Goal: Task Accomplishment & Management: Manage account settings

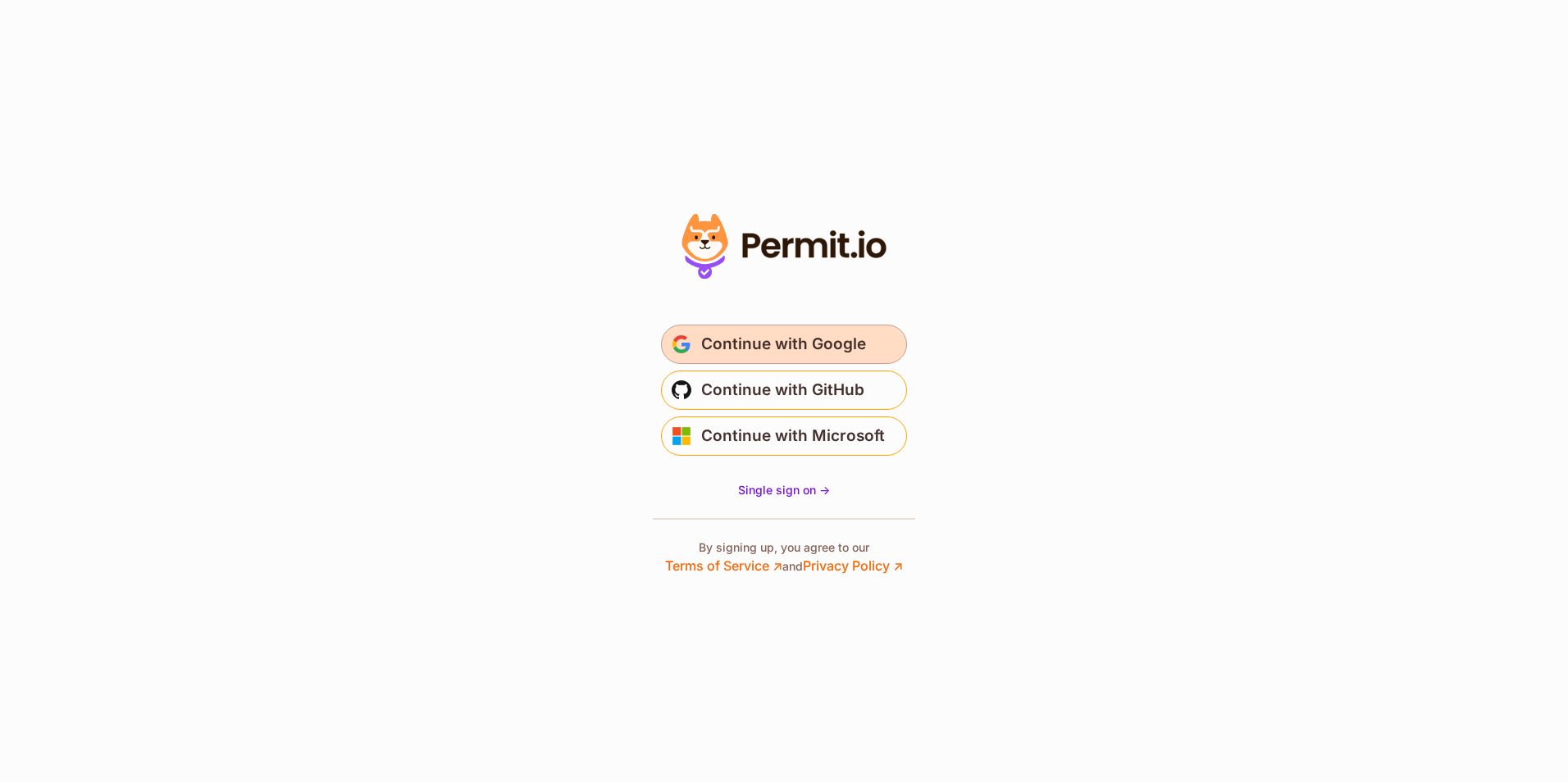
click at [782, 343] on span "Continue with Google" at bounding box center [783, 344] width 165 height 26
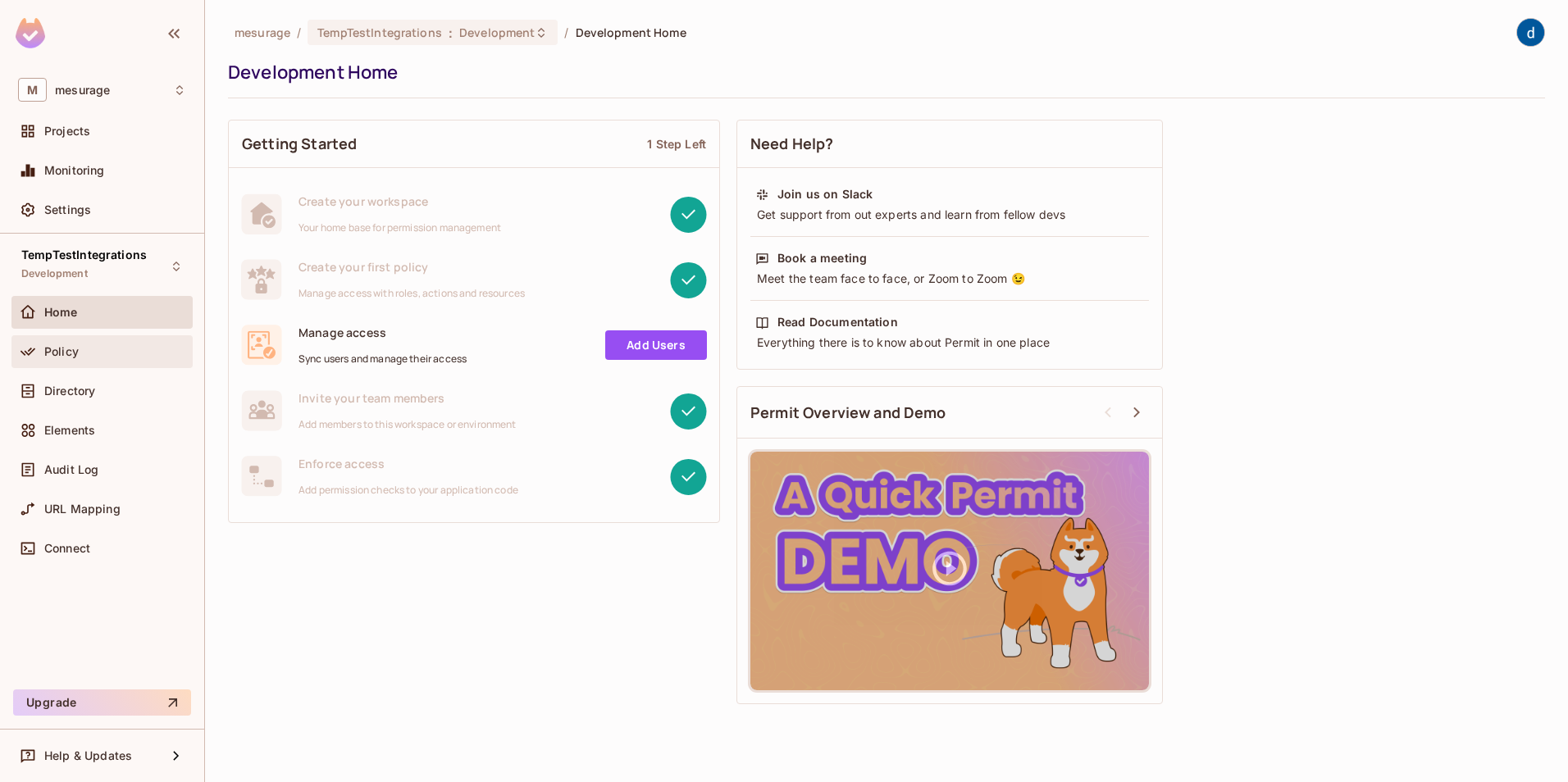
click at [84, 350] on div "Policy" at bounding box center [115, 351] width 142 height 13
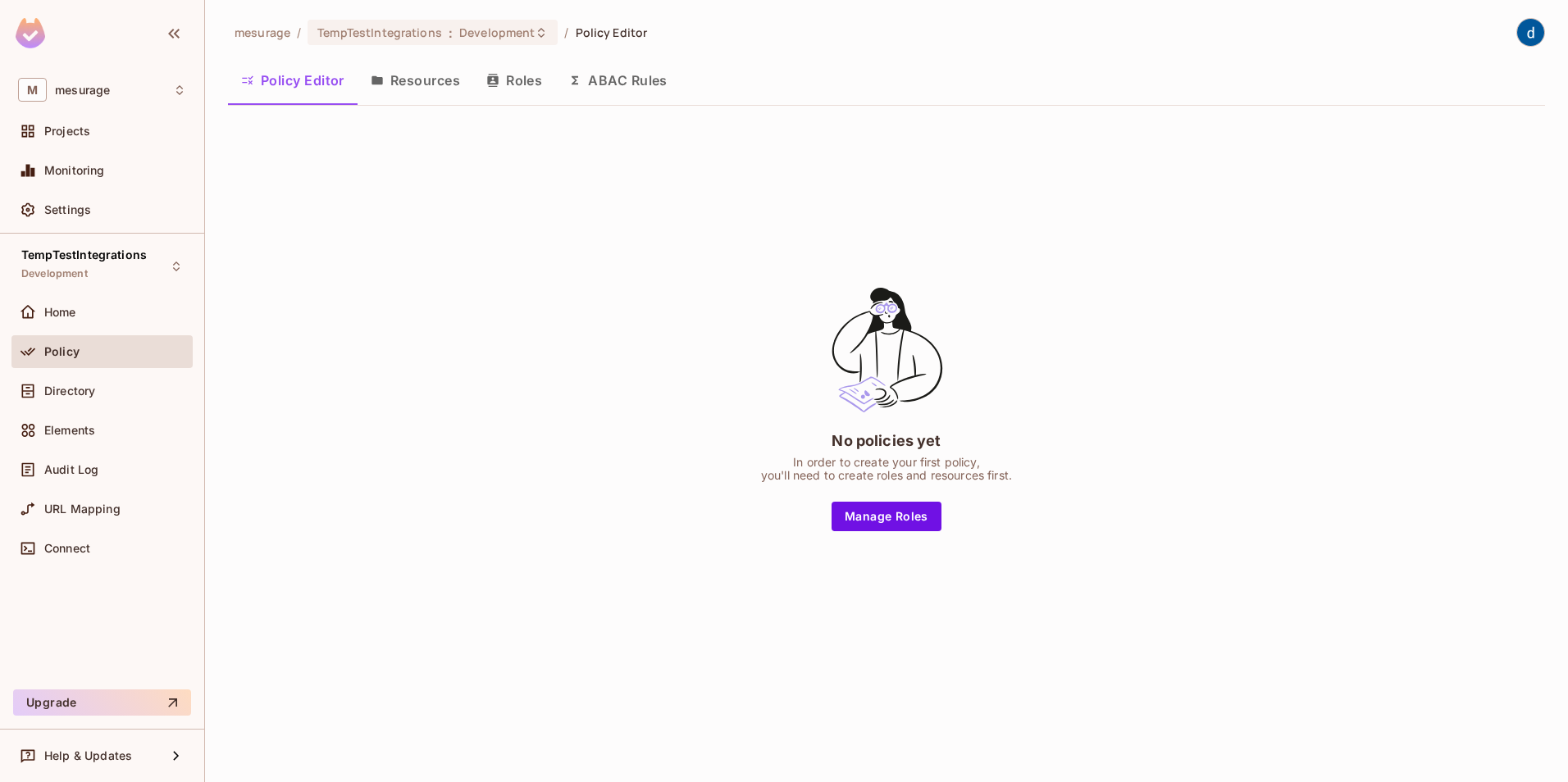
click at [414, 79] on button "Resources" at bounding box center [415, 80] width 115 height 41
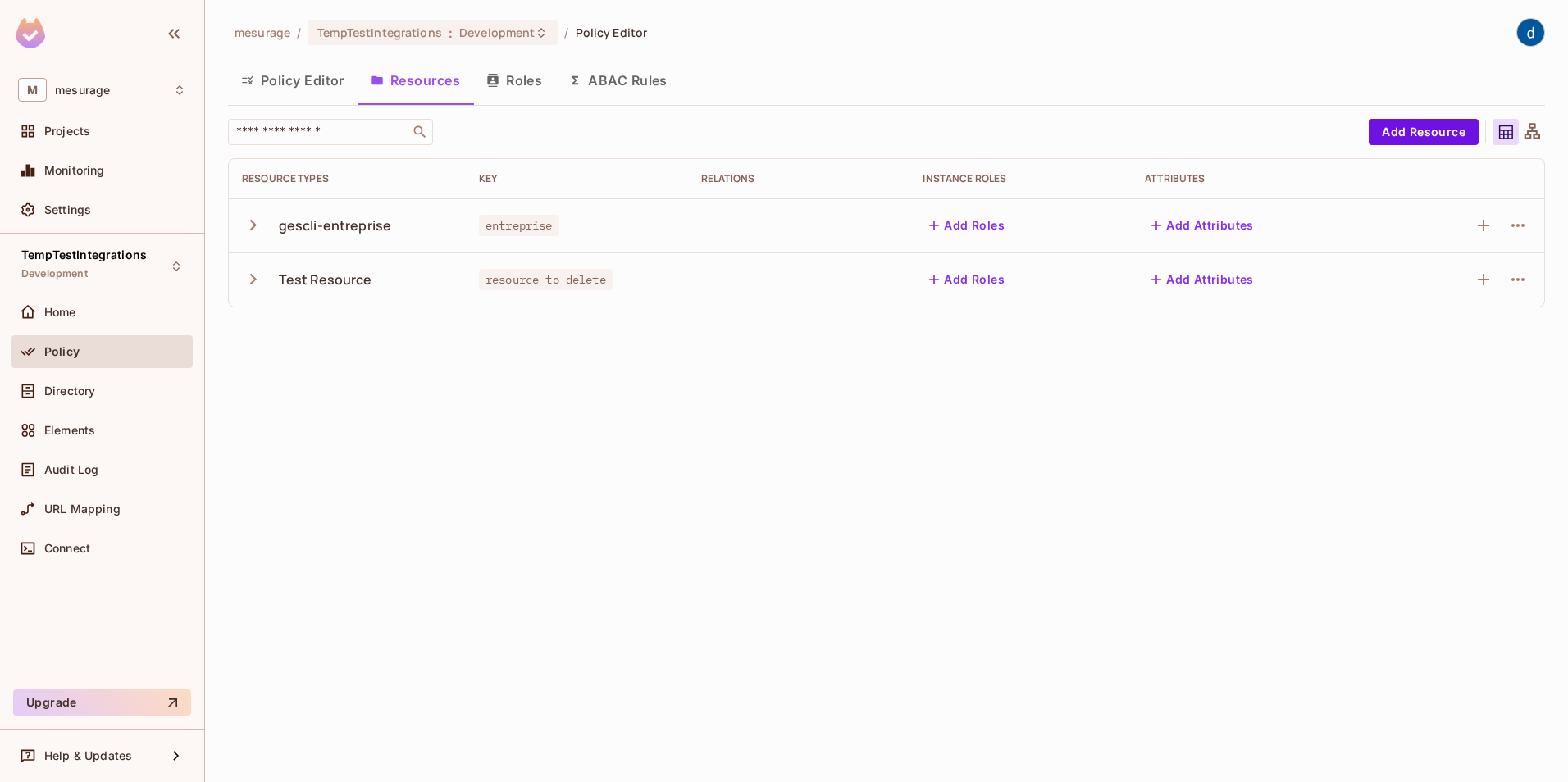
click at [525, 72] on button "Roles" at bounding box center [514, 80] width 82 height 41
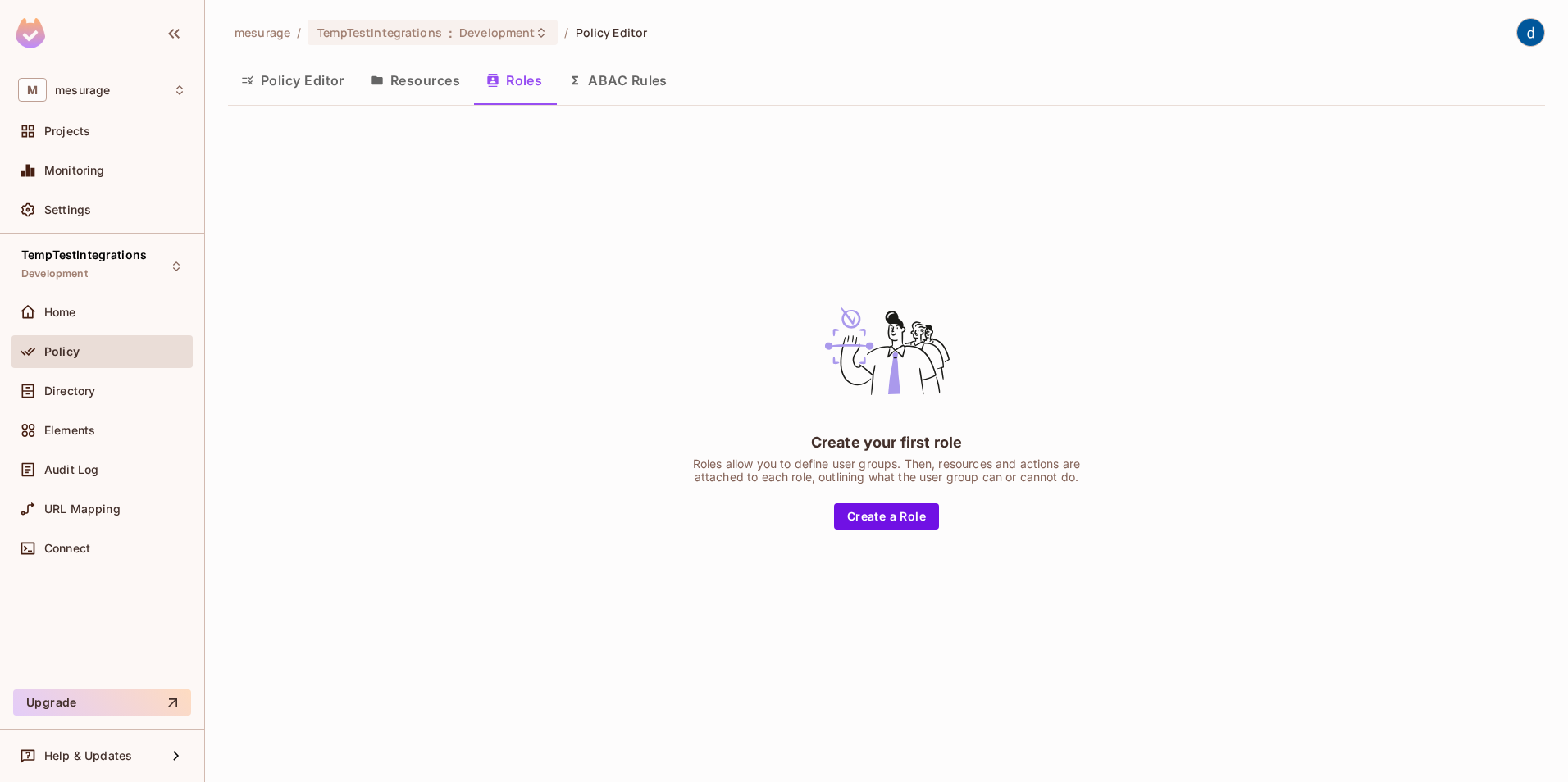
click at [314, 78] on button "Policy Editor" at bounding box center [292, 80] width 129 height 41
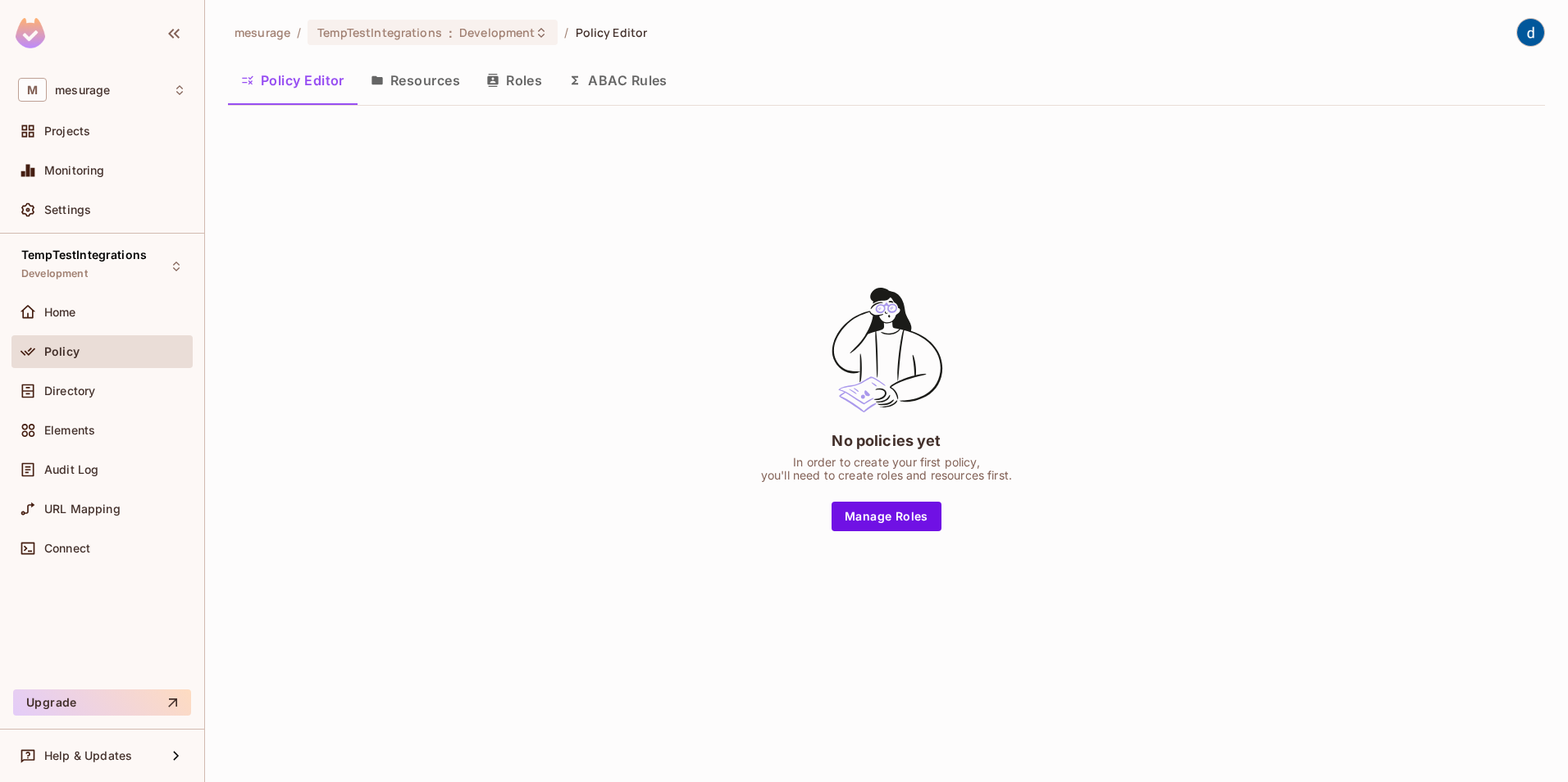
click at [400, 78] on button "Resources" at bounding box center [415, 80] width 115 height 41
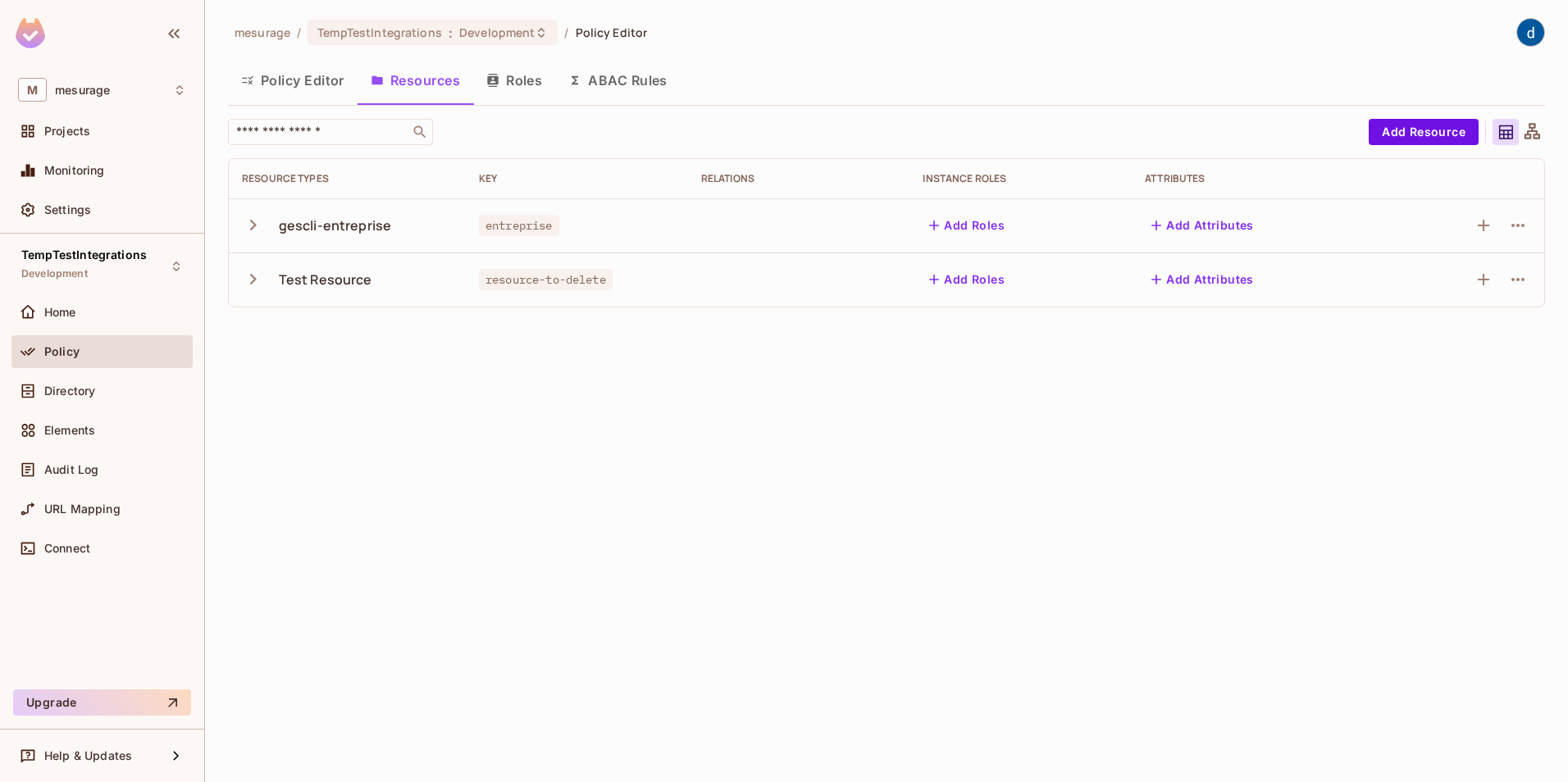
click at [442, 223] on div "gescli-entreprise" at bounding box center [347, 225] width 211 height 34
click at [260, 224] on icon "button" at bounding box center [253, 225] width 22 height 22
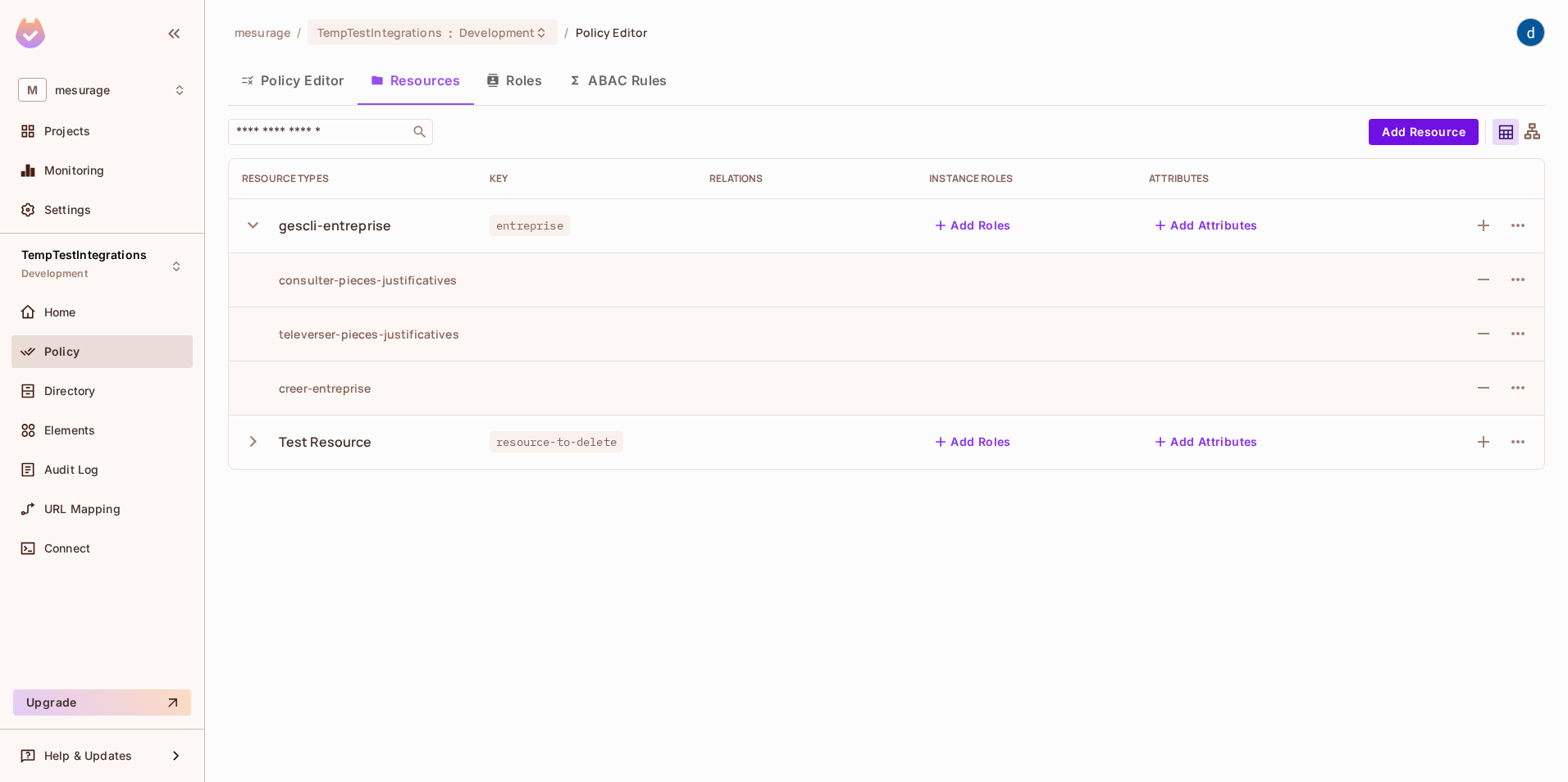
click at [434, 286] on div "consulter-pieces-justificatives" at bounding box center [350, 280] width 216 height 16
click at [250, 436] on icon "button" at bounding box center [253, 441] width 22 height 22
click at [307, 491] on div "Read" at bounding box center [275, 497] width 65 height 16
click at [492, 33] on span "Development" at bounding box center [497, 33] width 76 height 16
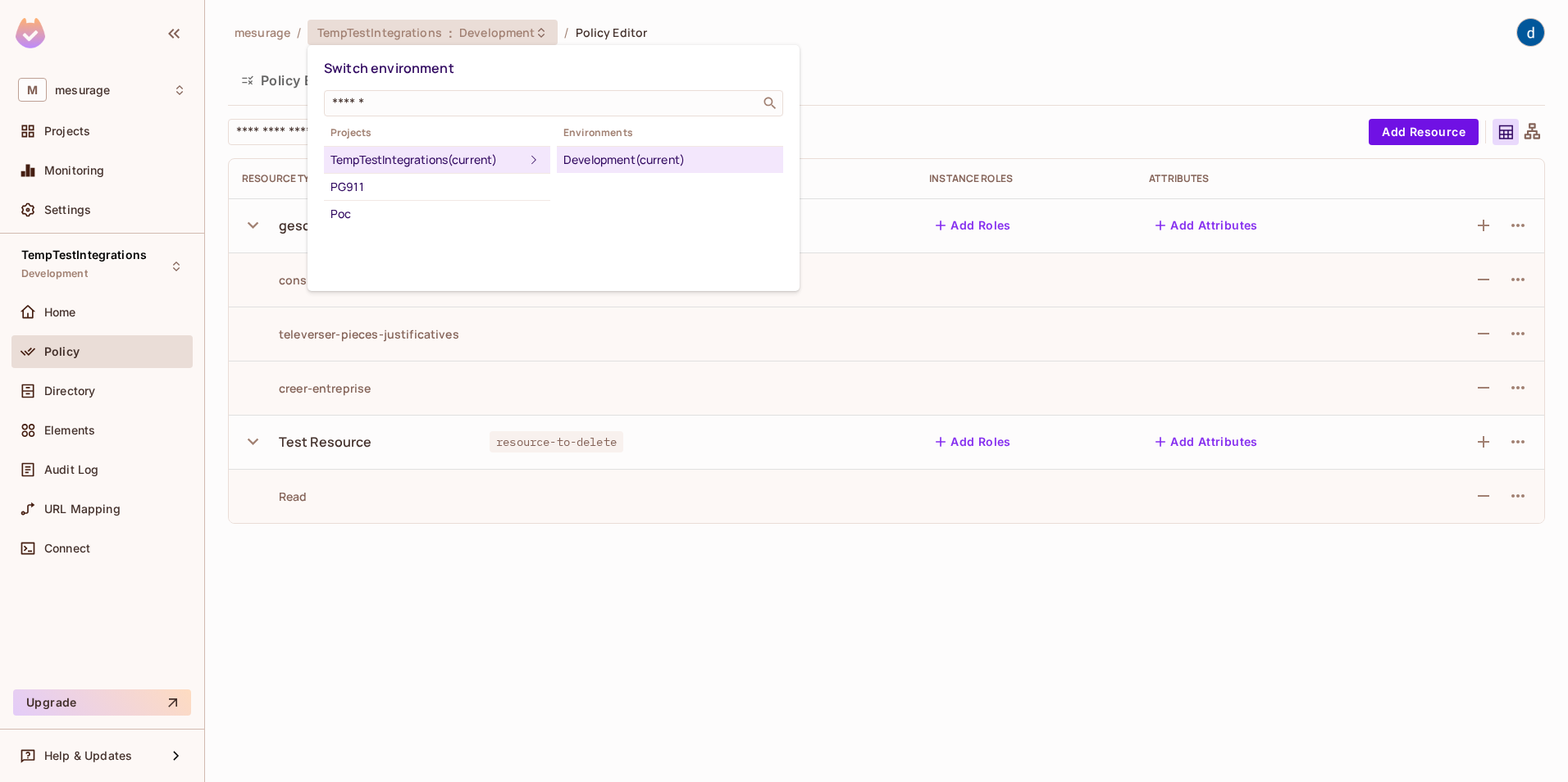
click at [492, 33] on div at bounding box center [784, 391] width 1568 height 782
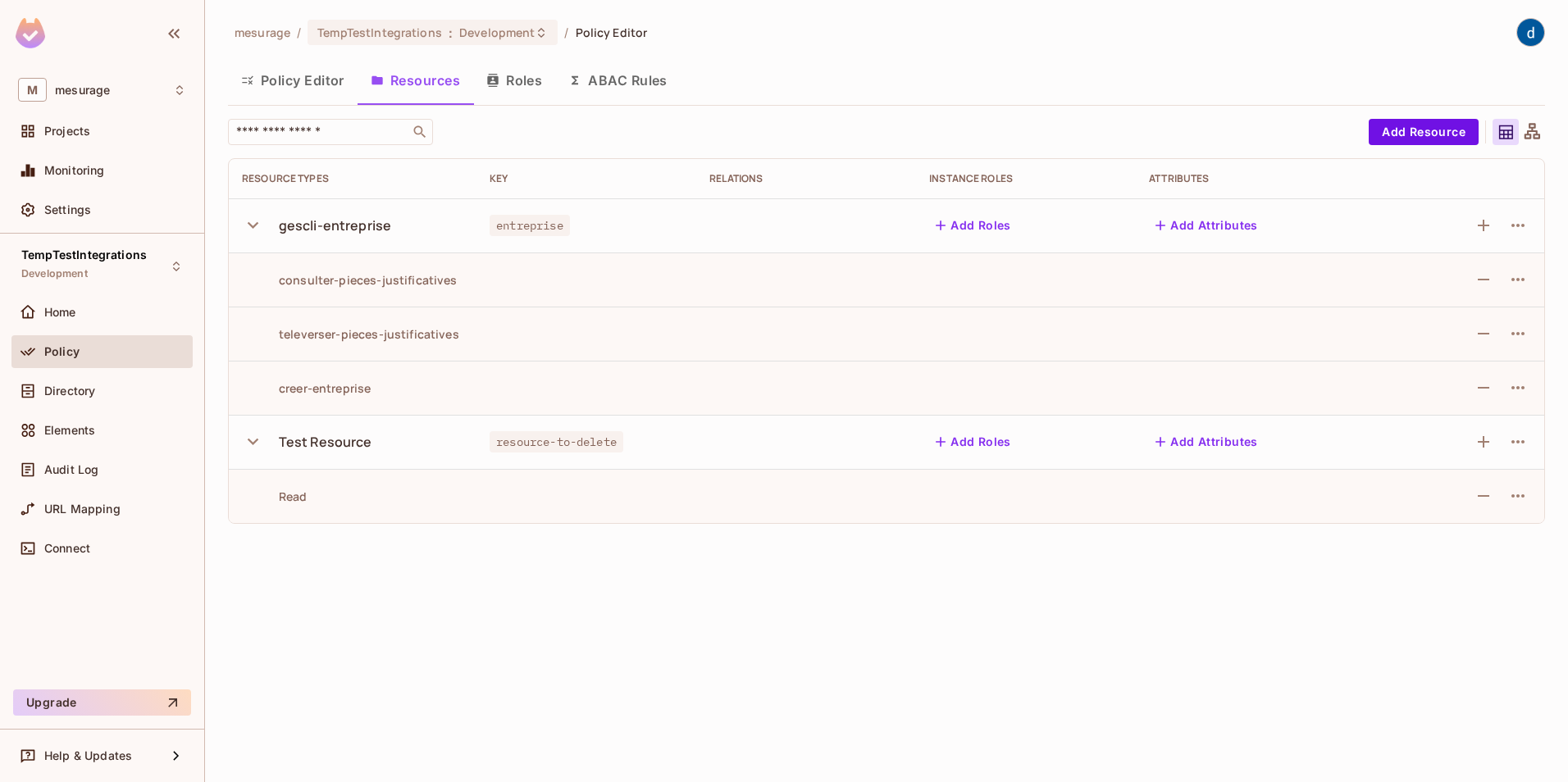
click at [516, 77] on button "Roles" at bounding box center [514, 80] width 82 height 41
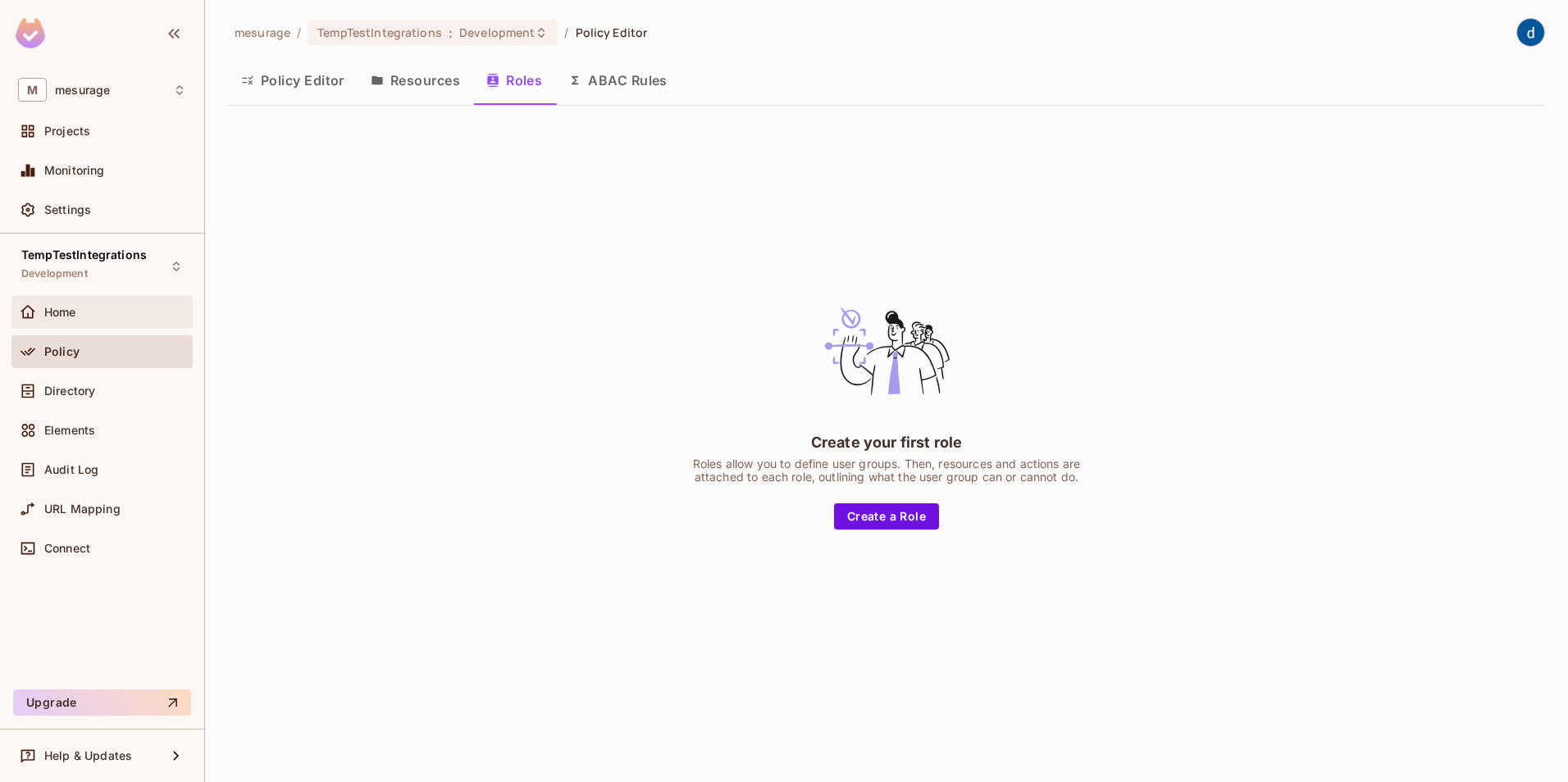
click at [90, 312] on div "Home" at bounding box center [115, 312] width 142 height 13
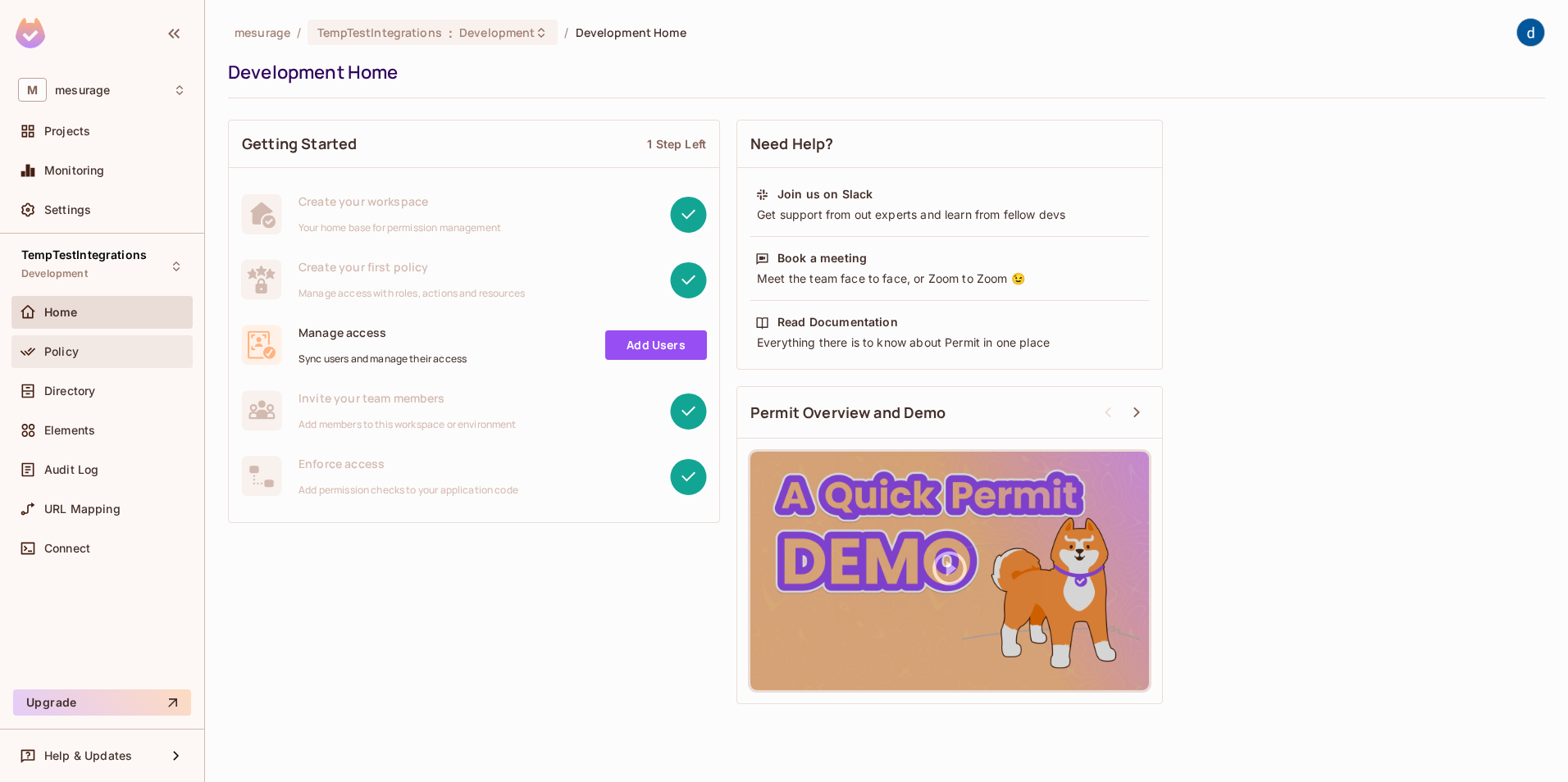
click at [70, 347] on span "Policy" at bounding box center [61, 351] width 34 height 13
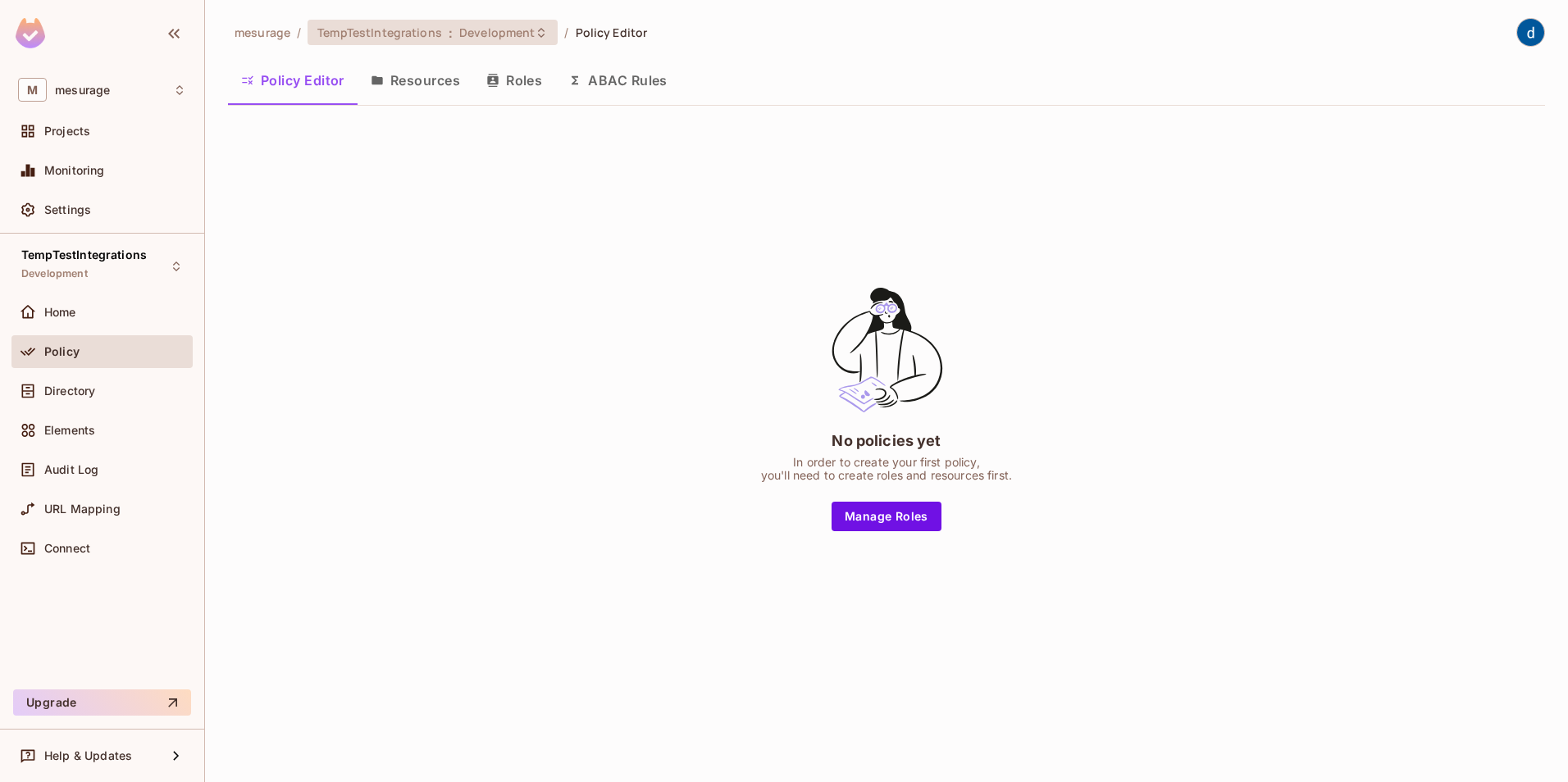
click at [483, 30] on span "Development" at bounding box center [497, 33] width 76 height 16
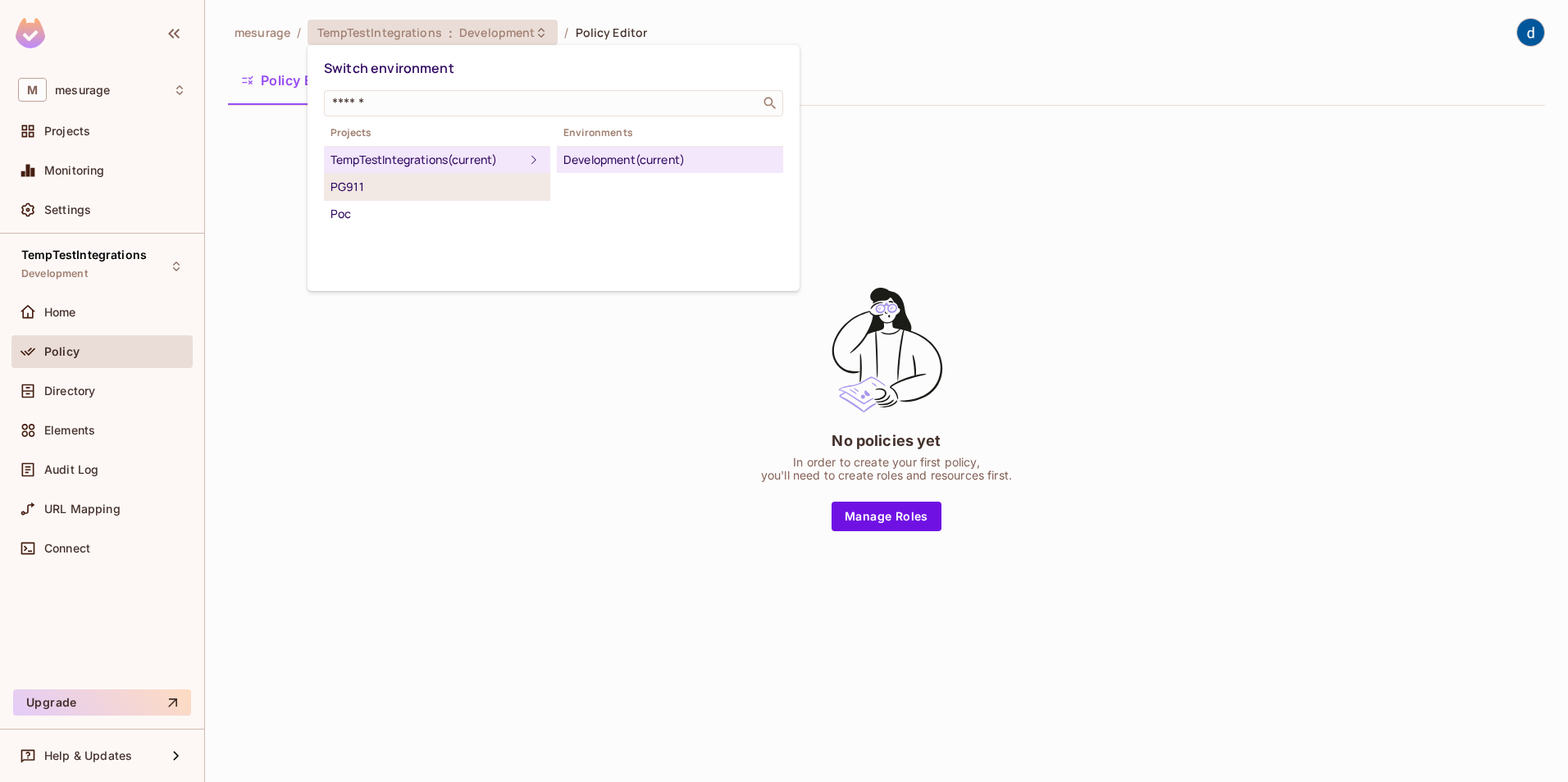
click at [367, 188] on div "PG911" at bounding box center [437, 187] width 213 height 19
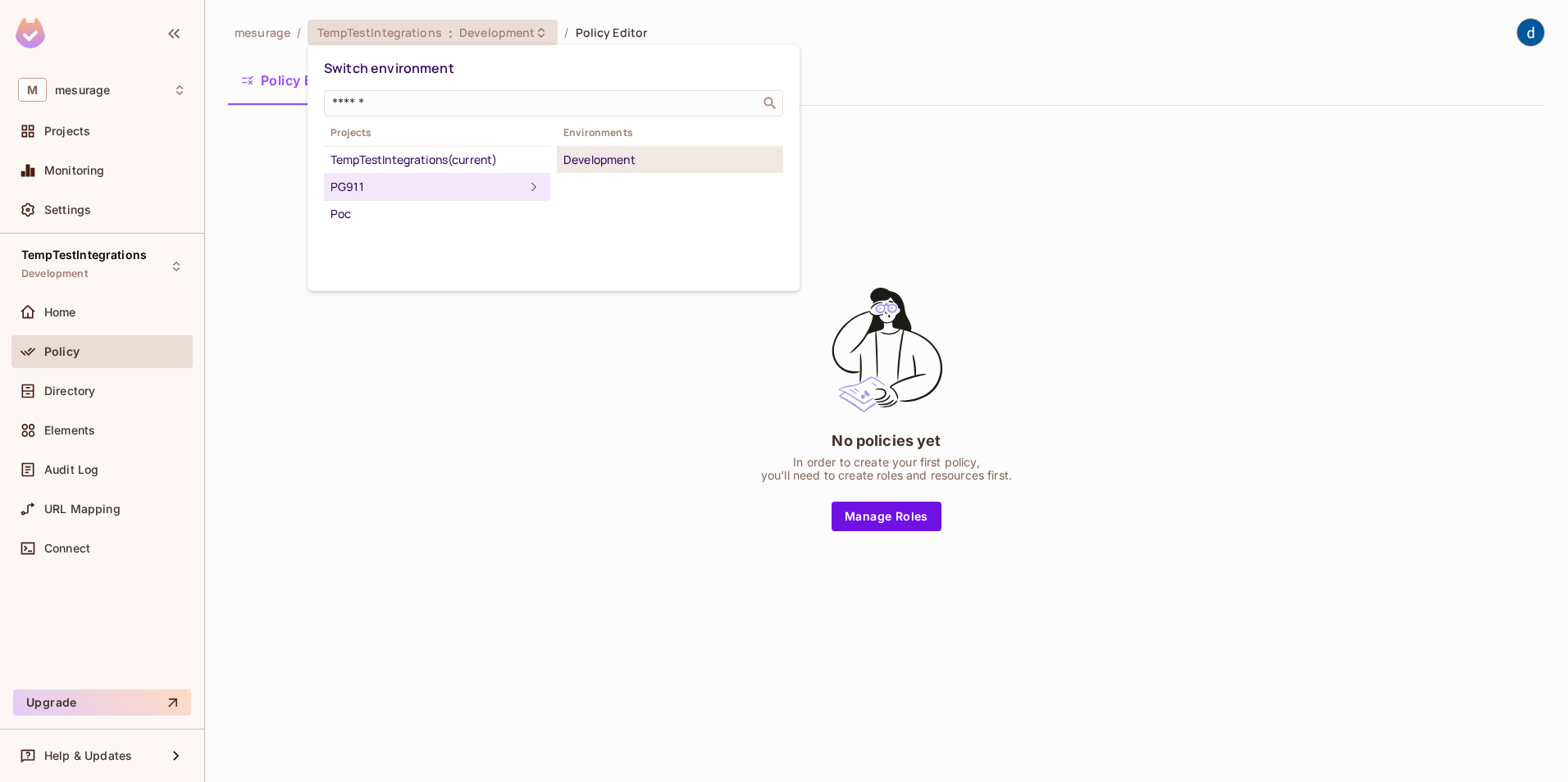
click at [614, 162] on div "Development" at bounding box center [670, 159] width 213 height 19
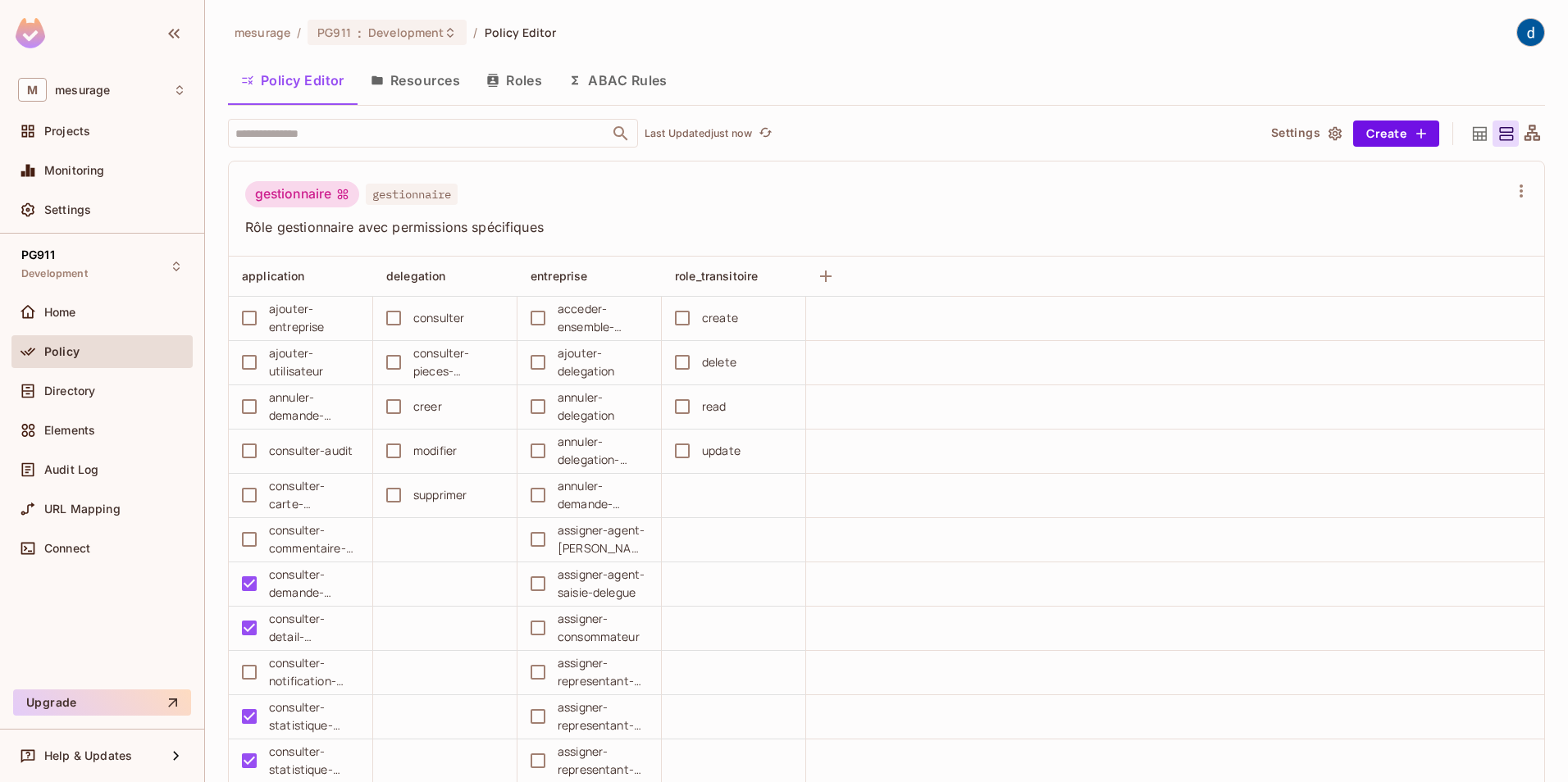
click at [509, 85] on button "Roles" at bounding box center [514, 80] width 82 height 41
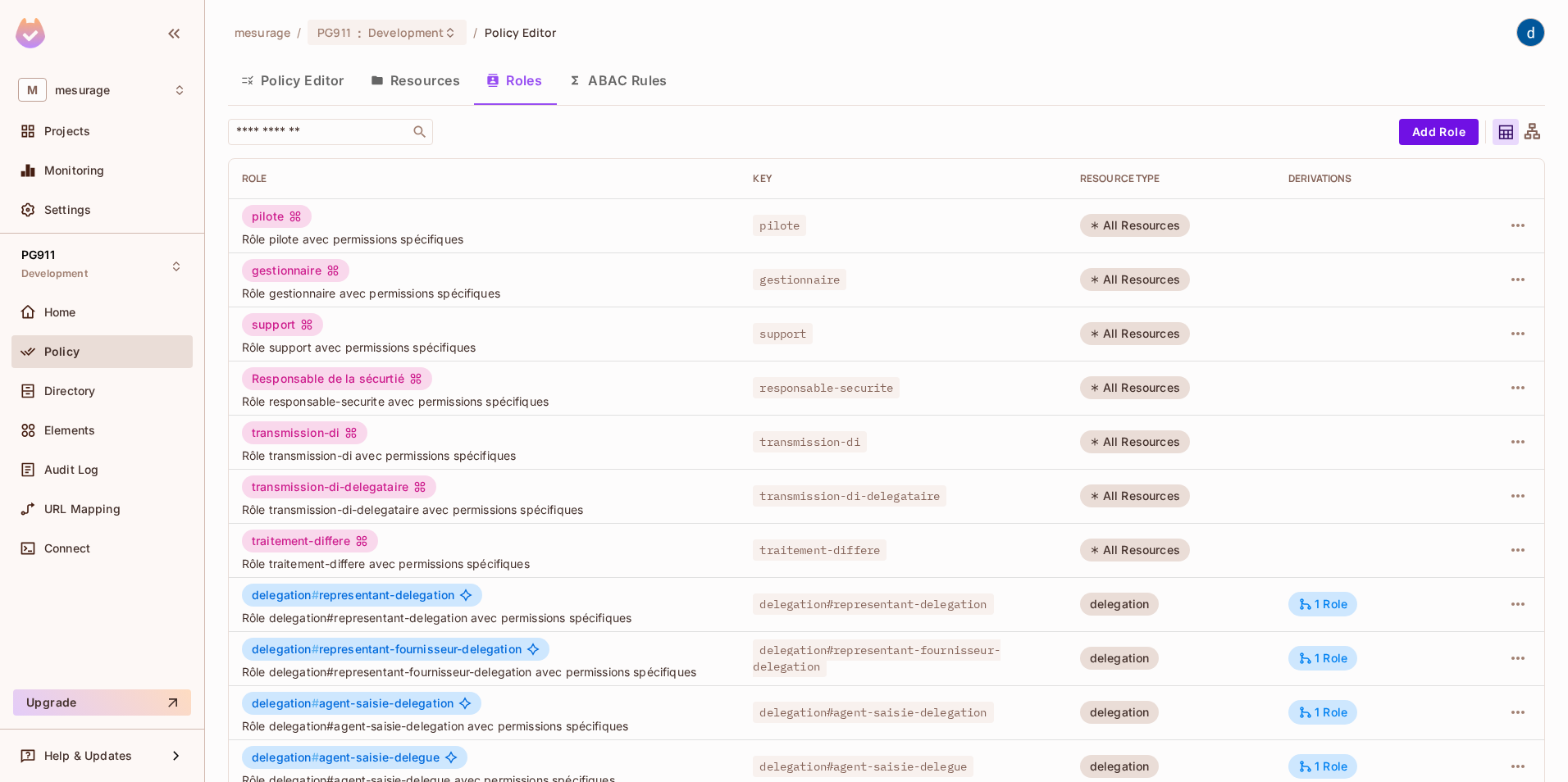
click at [319, 80] on button "Policy Editor" at bounding box center [292, 80] width 129 height 41
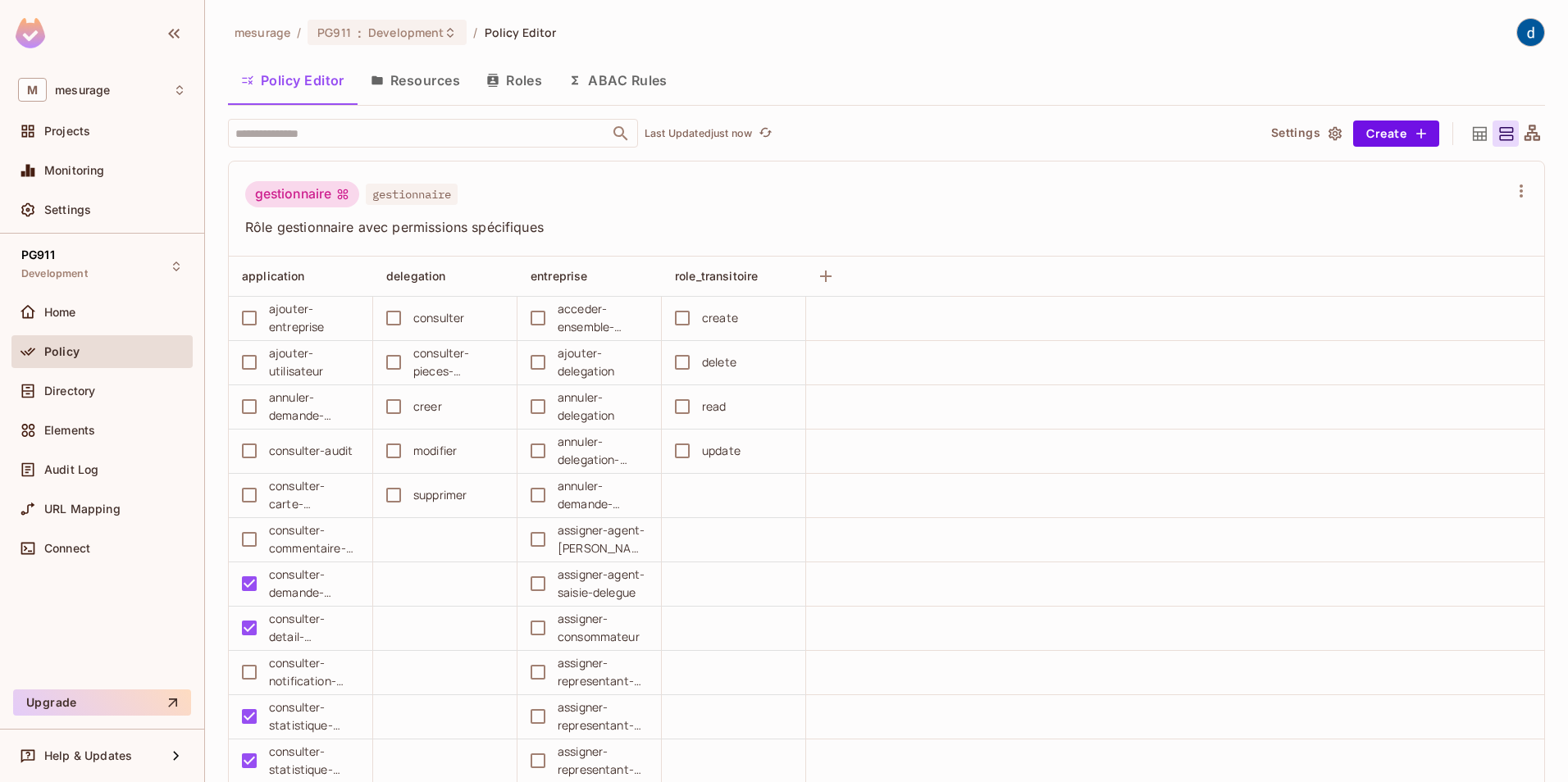
click at [101, 355] on div "Policy" at bounding box center [115, 351] width 142 height 13
click at [406, 82] on button "Resources" at bounding box center [415, 80] width 115 height 41
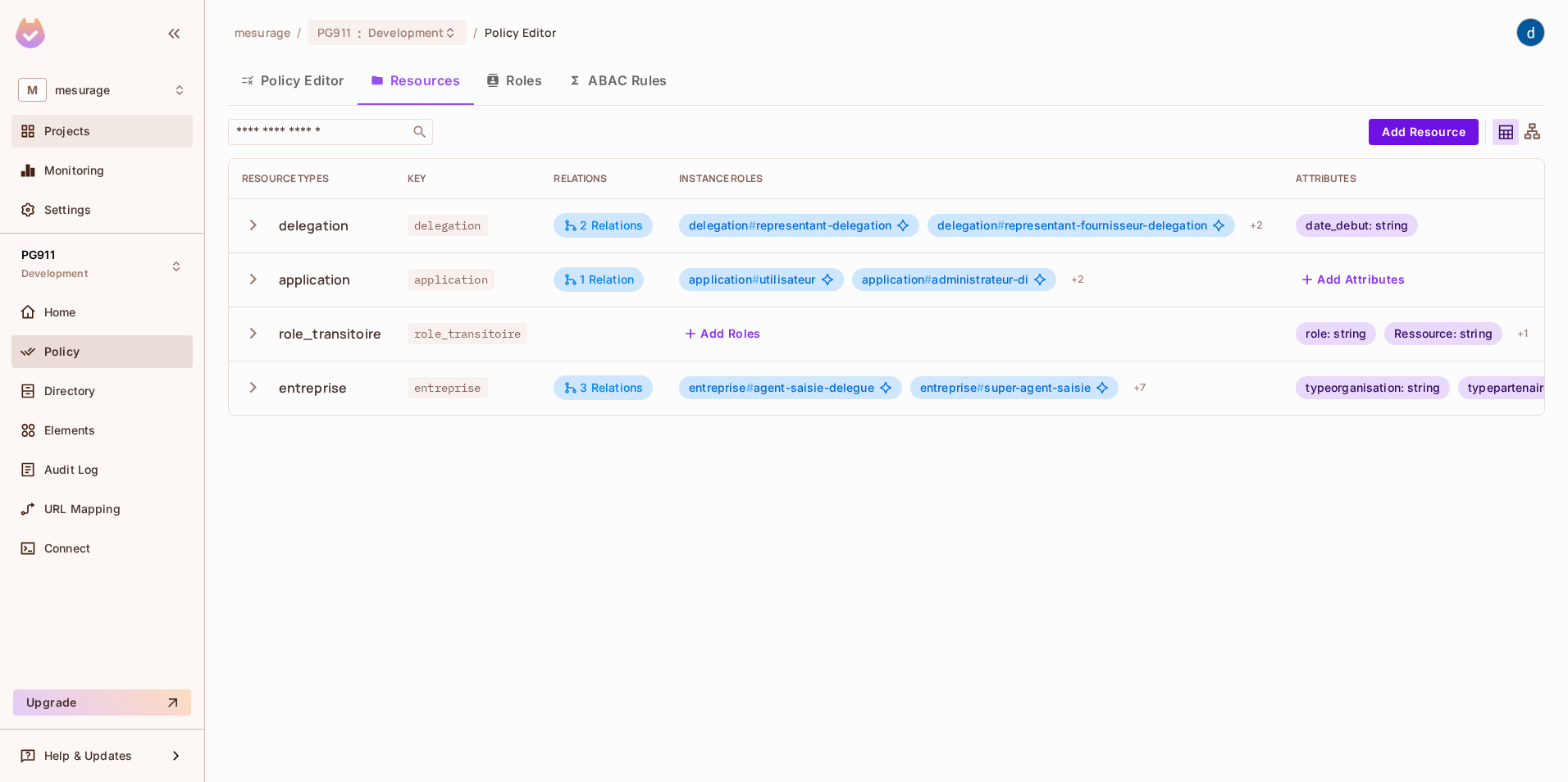
click at [70, 131] on span "Projects" at bounding box center [67, 131] width 46 height 13
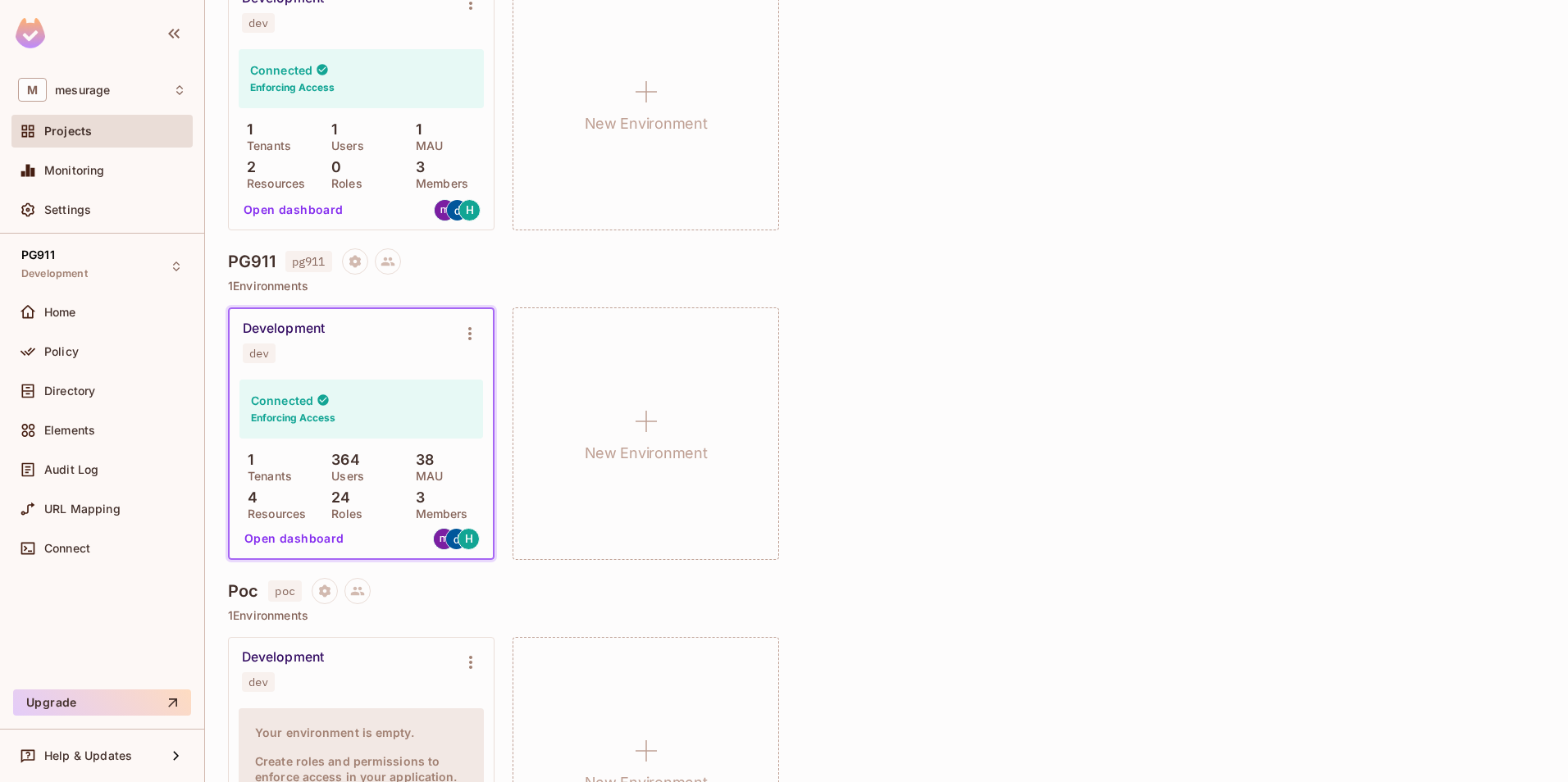
scroll to position [328, 0]
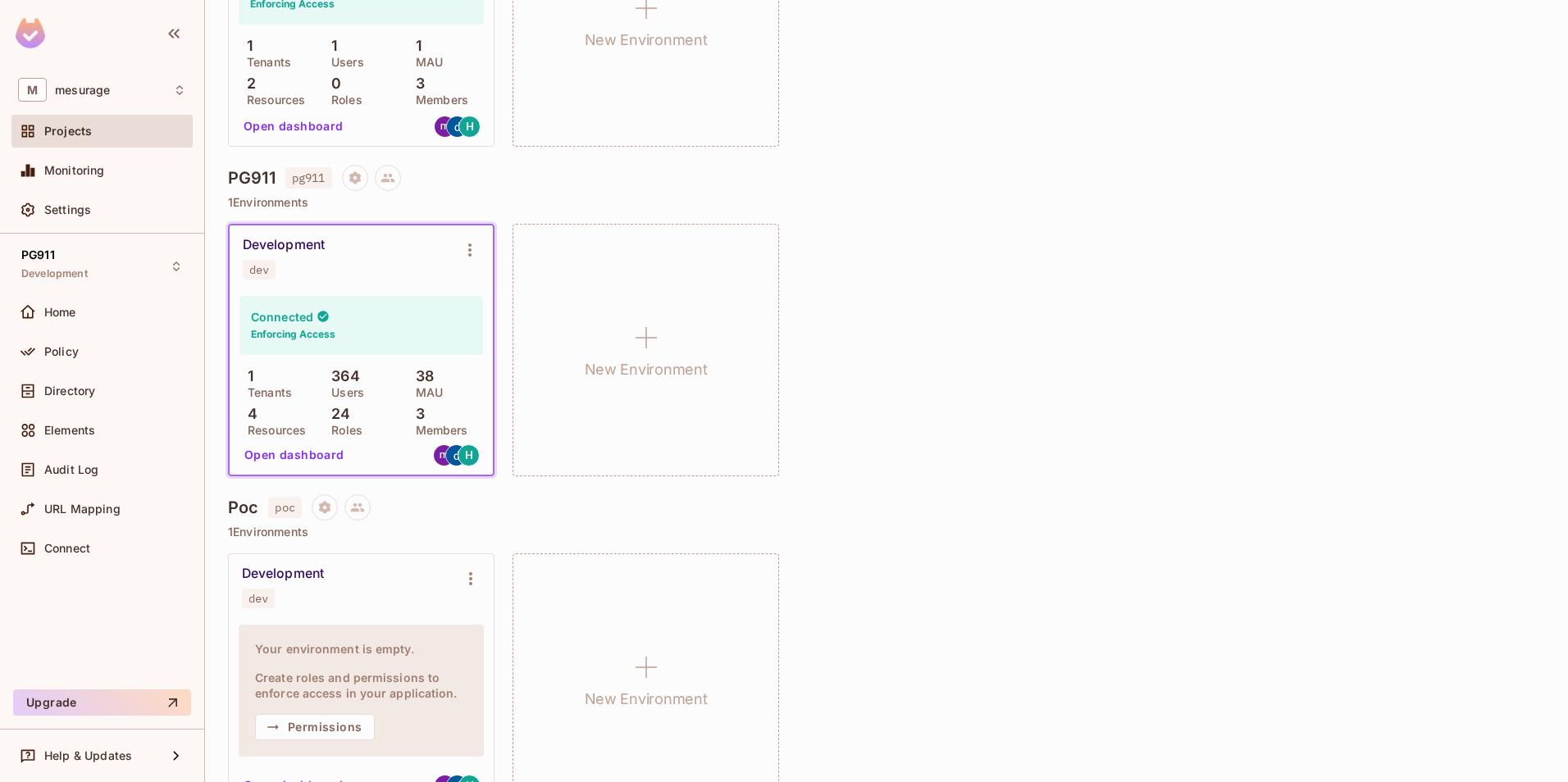
click at [361, 317] on div "Connected Enforcing Access" at bounding box center [361, 325] width 244 height 59
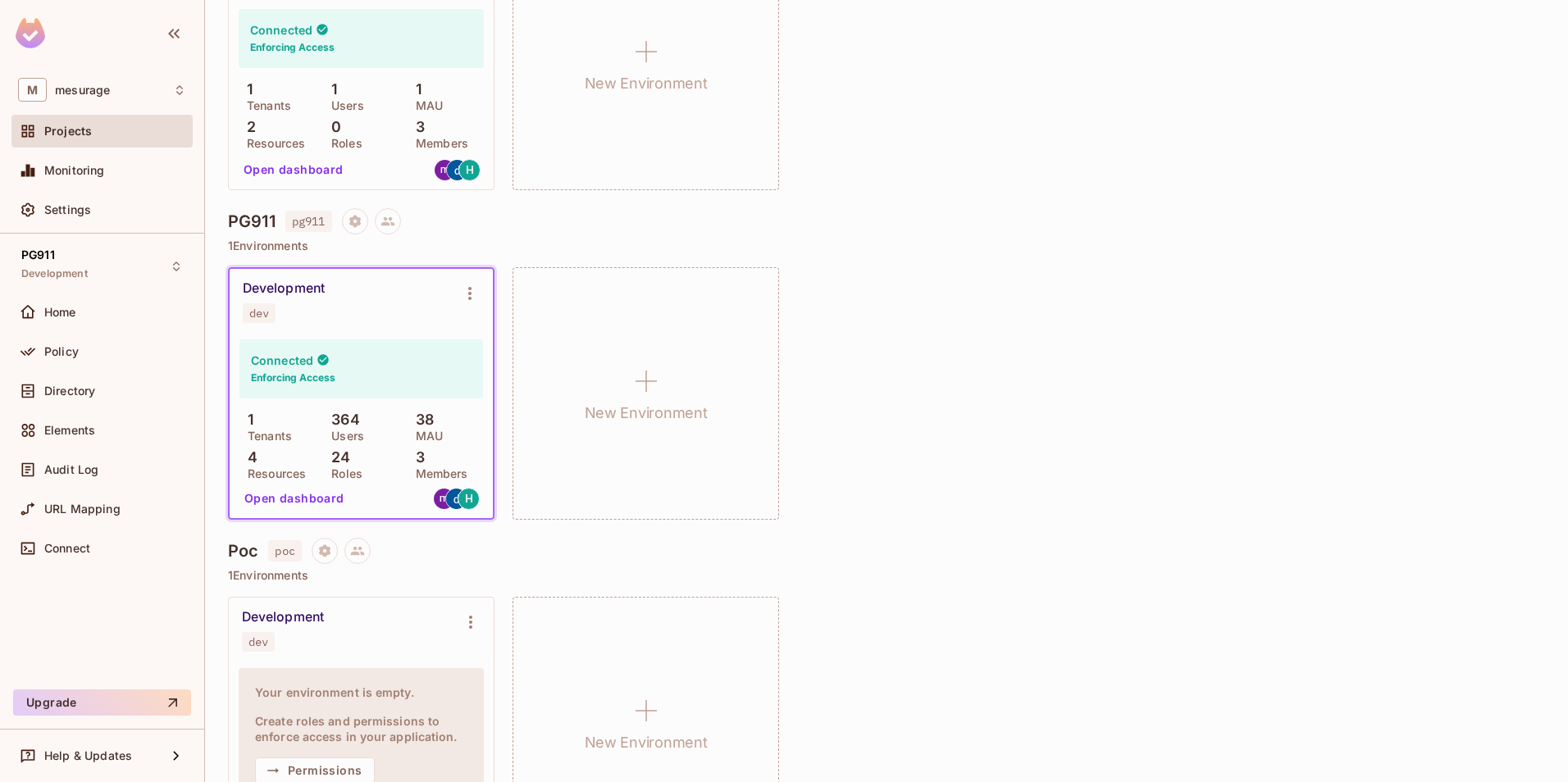
scroll to position [246, 0]
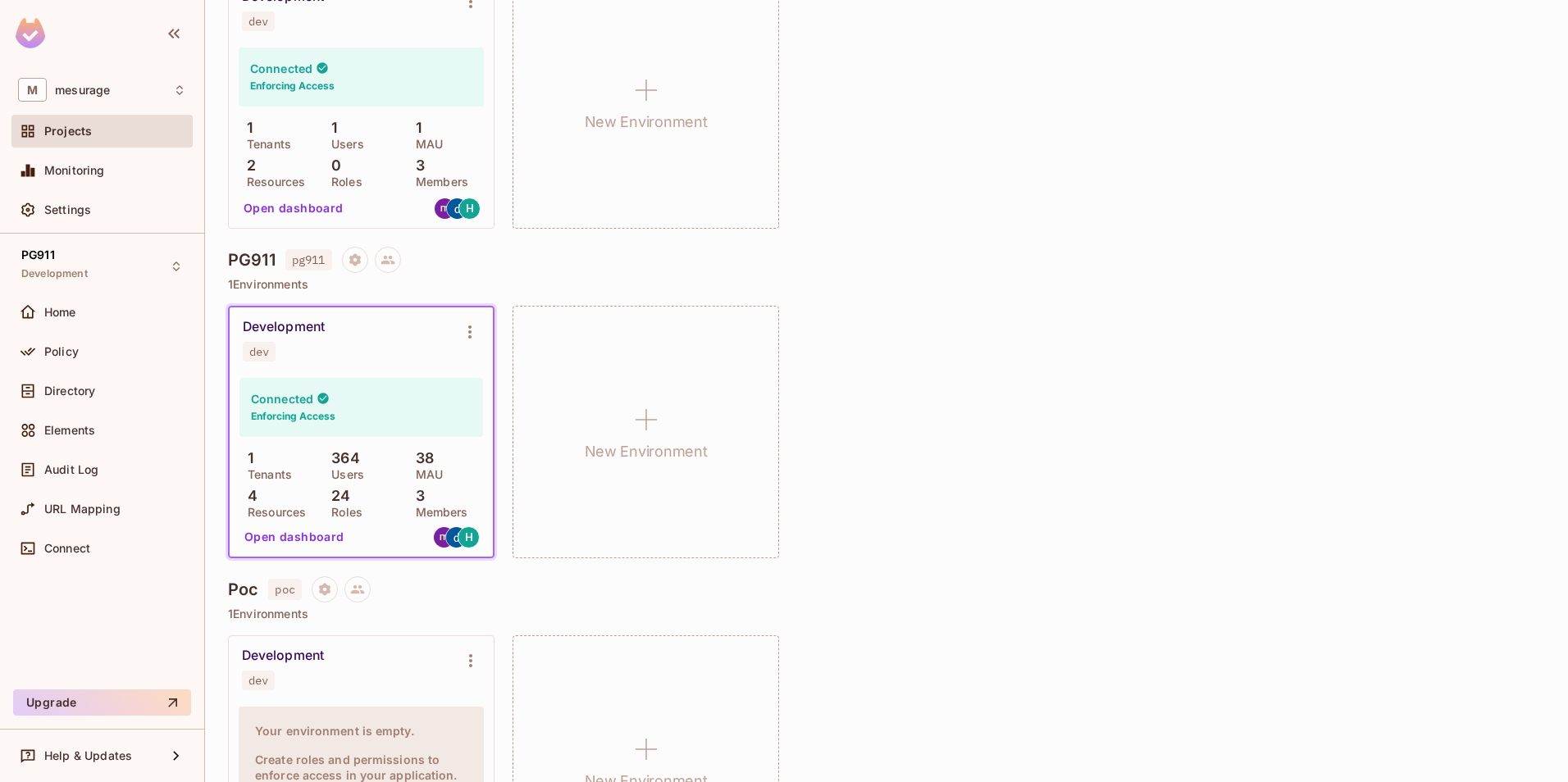
click at [383, 393] on div "Connected Enforcing Access" at bounding box center [361, 407] width 244 height 59
click at [285, 534] on button "Open dashboard" at bounding box center [294, 537] width 114 height 26
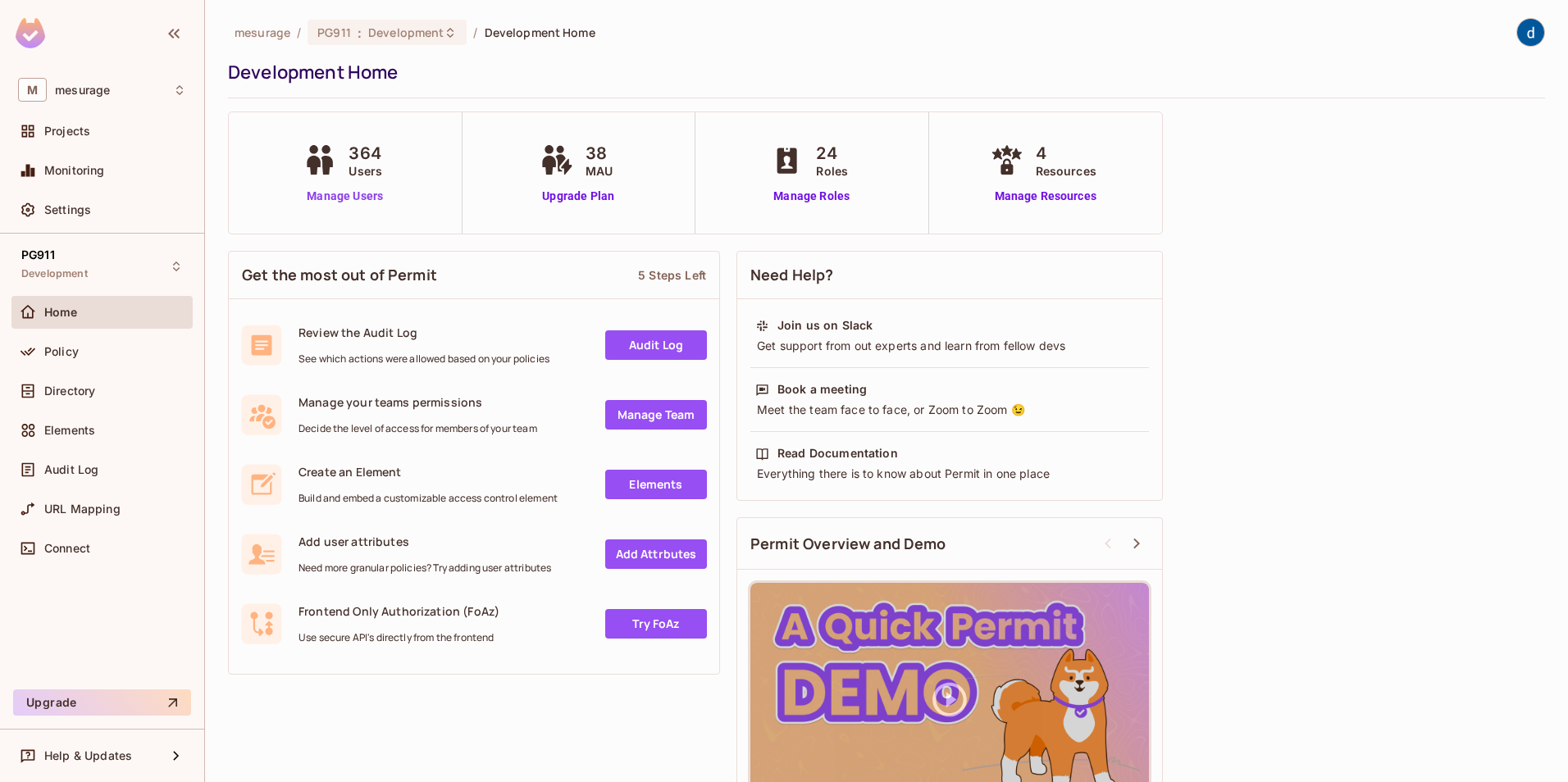
click at [364, 193] on link "Manage Users" at bounding box center [344, 196] width 91 height 18
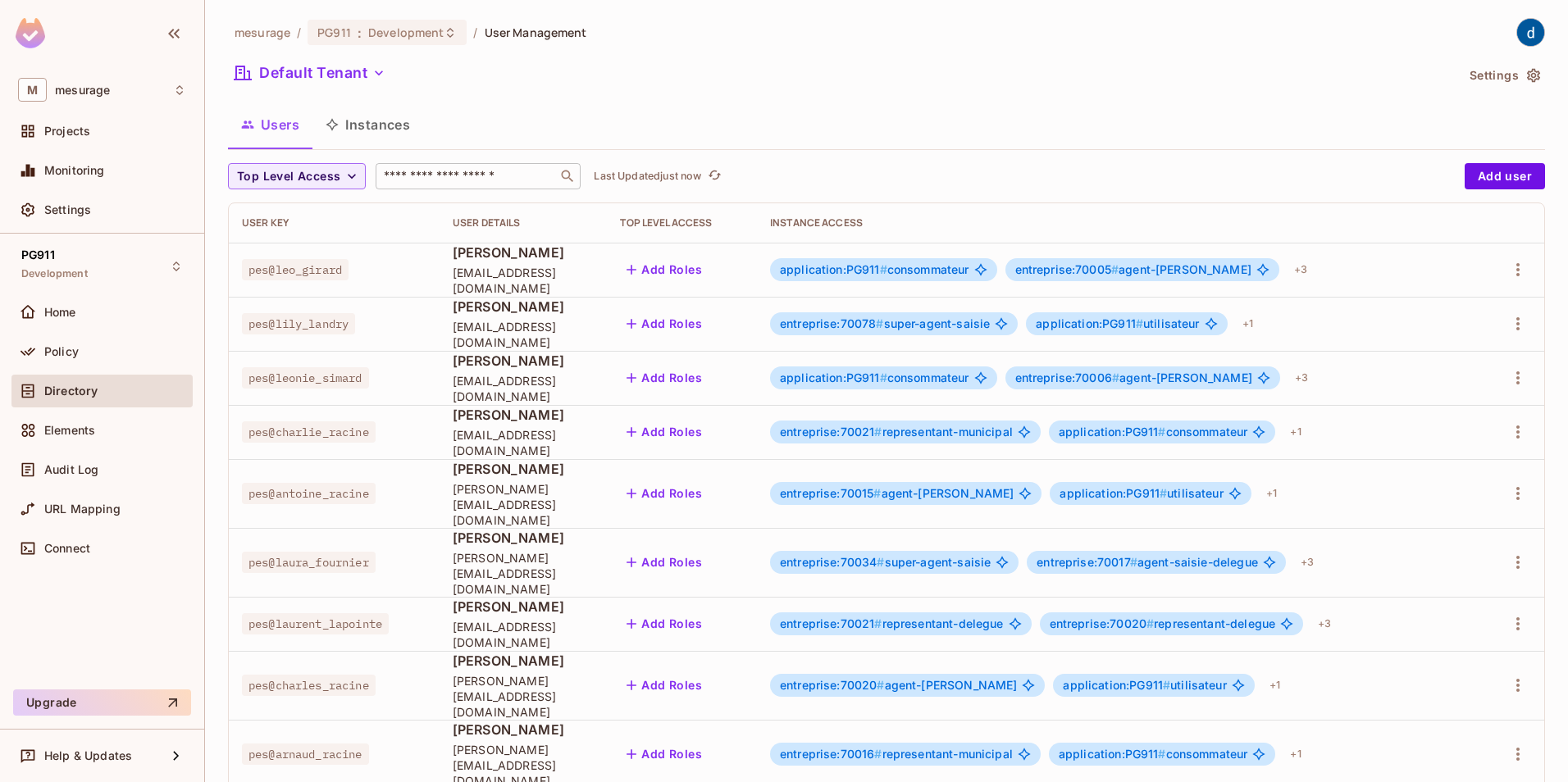
click at [452, 181] on input "text" at bounding box center [467, 176] width 173 height 17
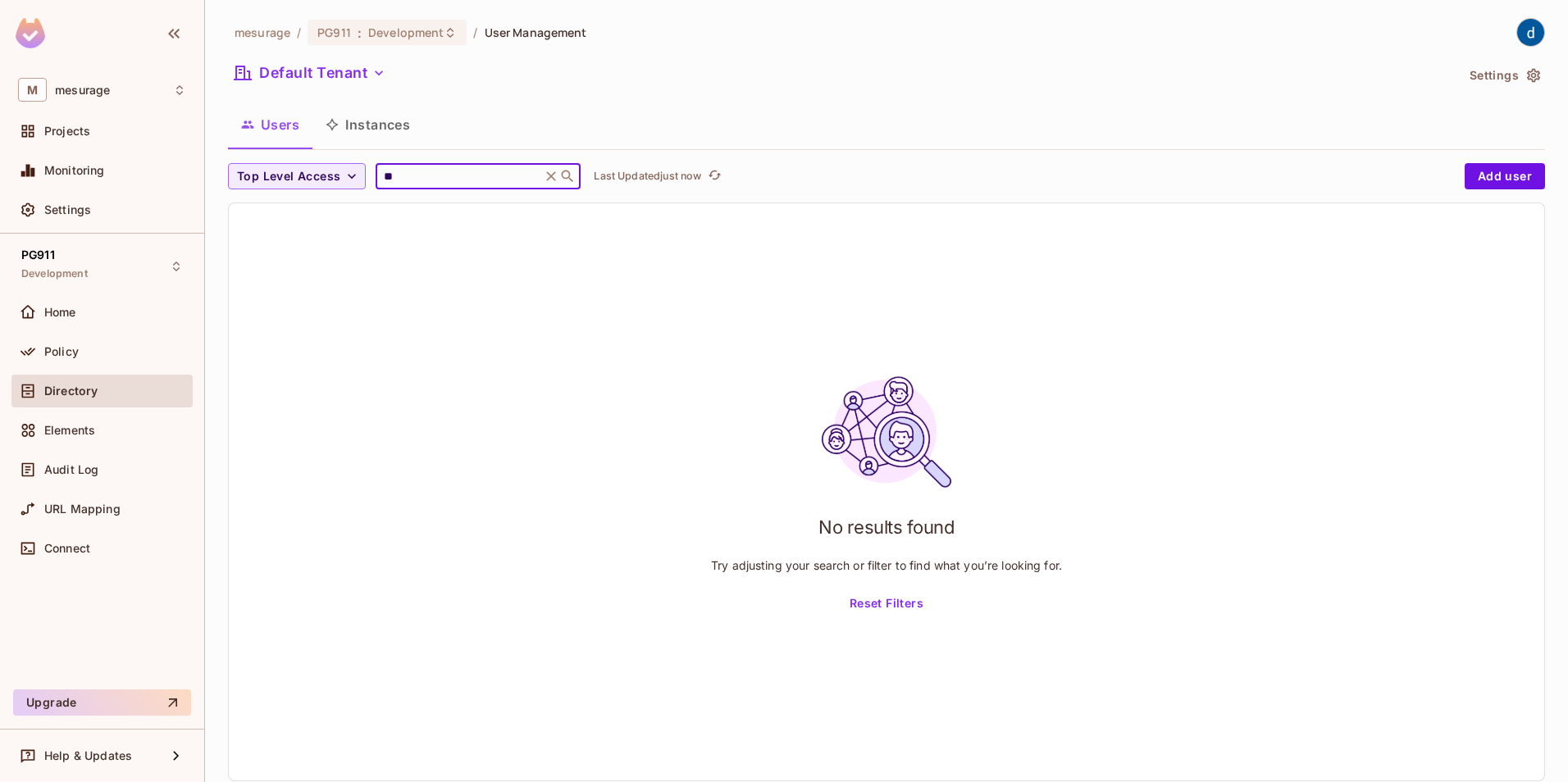
type input "*"
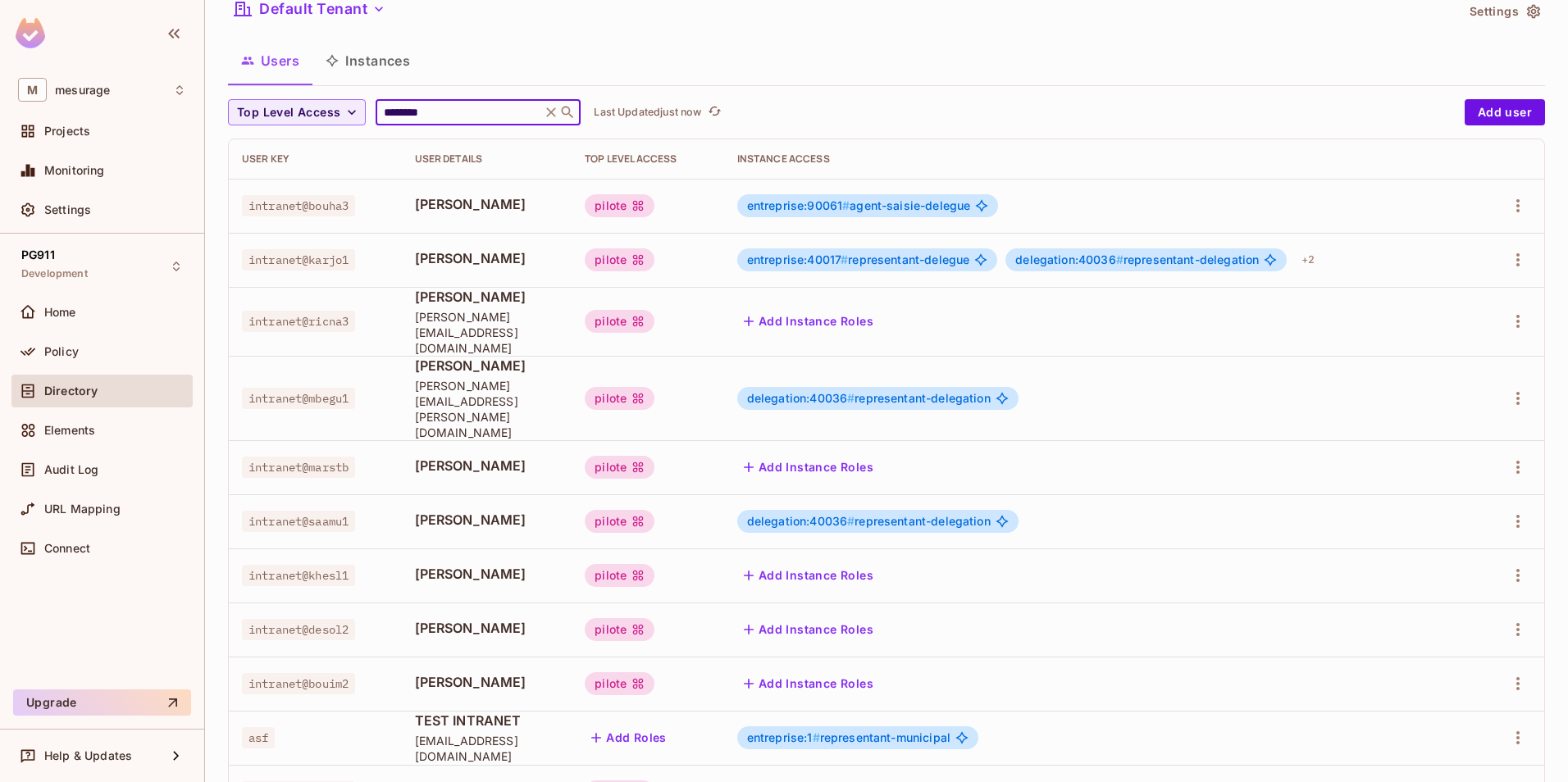
scroll to position [63, 0]
type input "********"
